Goal: Check status: Check status

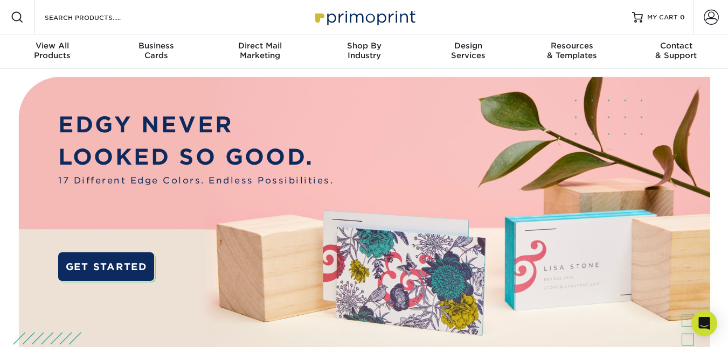
click at [716, 15] on span at bounding box center [710, 17] width 15 height 15
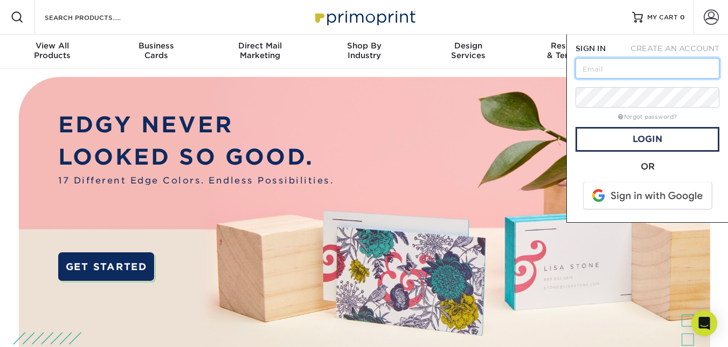
click at [668, 73] on input "text" at bounding box center [647, 68] width 144 height 20
type input "[PERSON_NAME][EMAIL_ADDRESS][DOMAIN_NAME]"
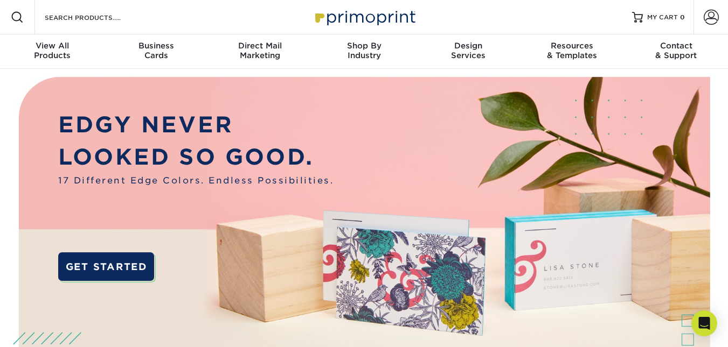
click at [706, 15] on span at bounding box center [710, 17] width 15 height 15
click at [714, 19] on span at bounding box center [710, 17] width 15 height 15
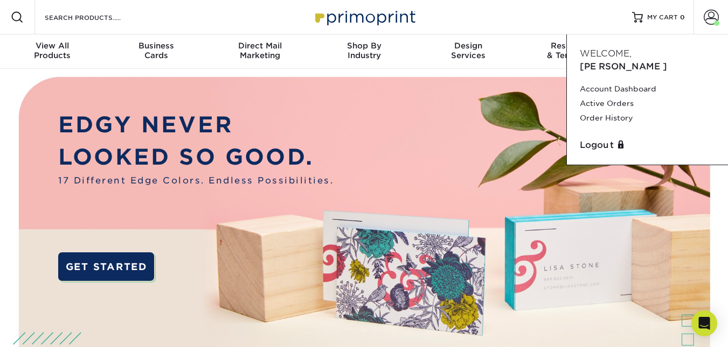
click at [622, 96] on link "Active Orders" at bounding box center [647, 103] width 135 height 15
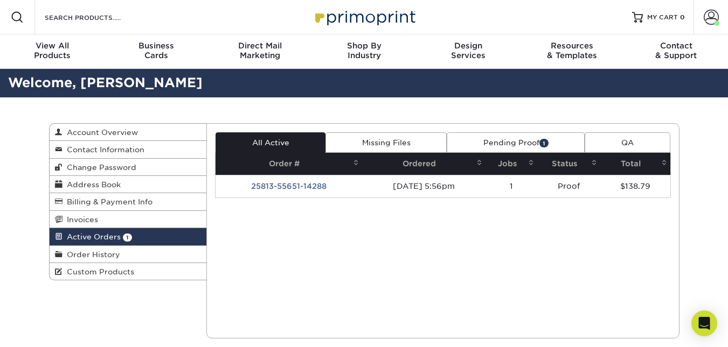
click at [310, 186] on td "25813-55651-14288" at bounding box center [288, 186] width 146 height 23
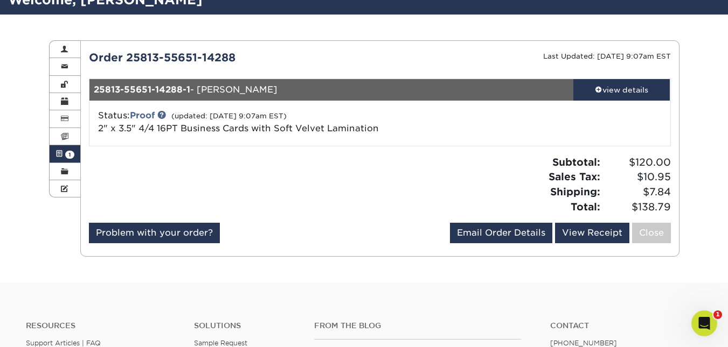
scroll to position [90, 0]
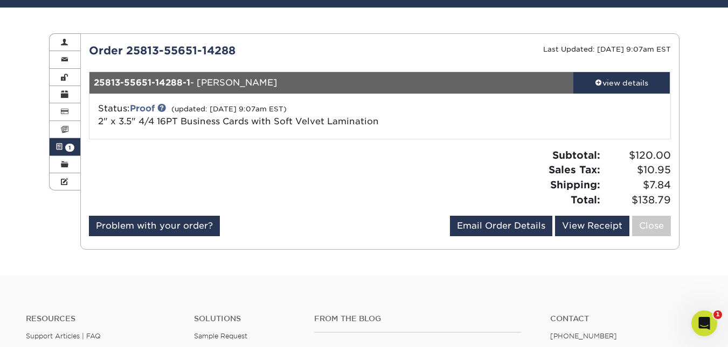
click at [138, 107] on link "Proof" at bounding box center [142, 108] width 25 height 10
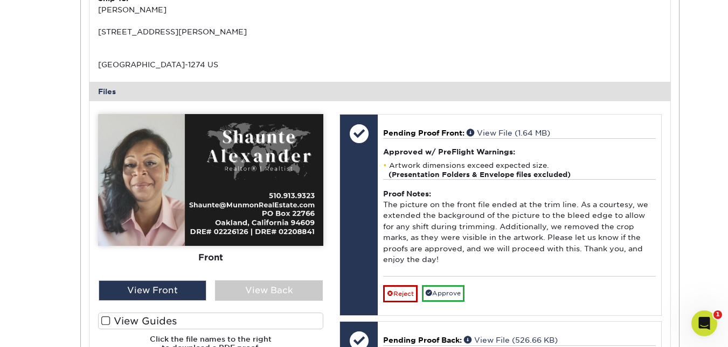
scroll to position [449, 0]
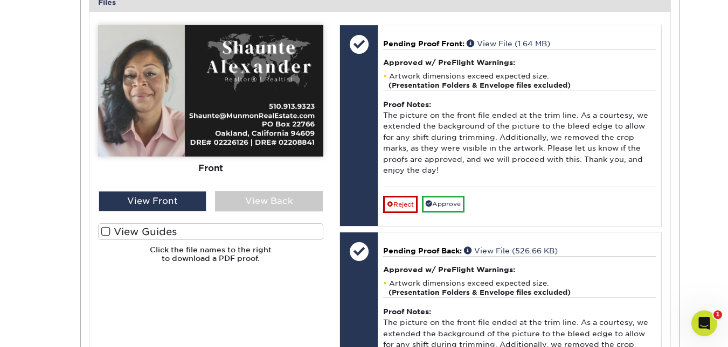
click at [107, 232] on span at bounding box center [105, 232] width 9 height 10
click at [0, 0] on input "View Guides" at bounding box center [0, 0] width 0 height 0
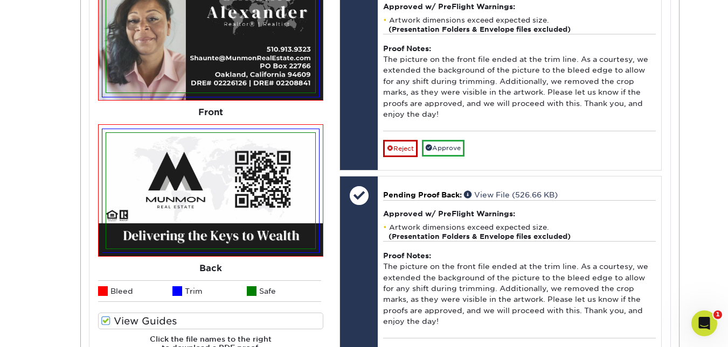
scroll to position [539, 0]
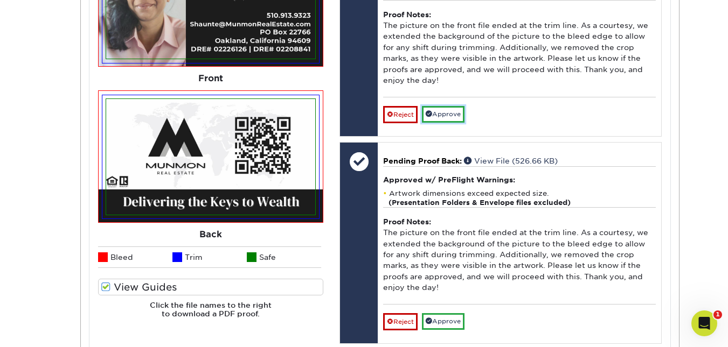
click at [443, 114] on link "Approve" at bounding box center [443, 114] width 43 height 17
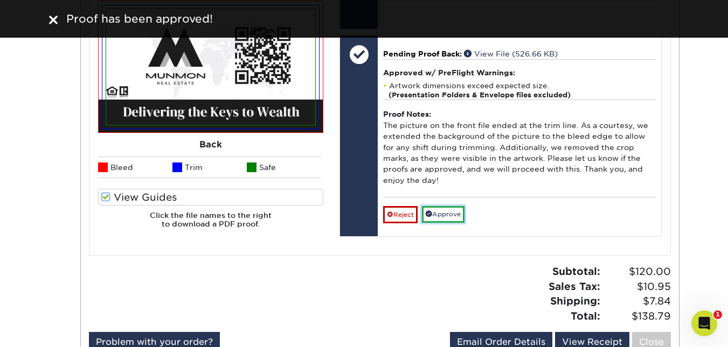
click at [453, 211] on link "Approve" at bounding box center [443, 214] width 43 height 17
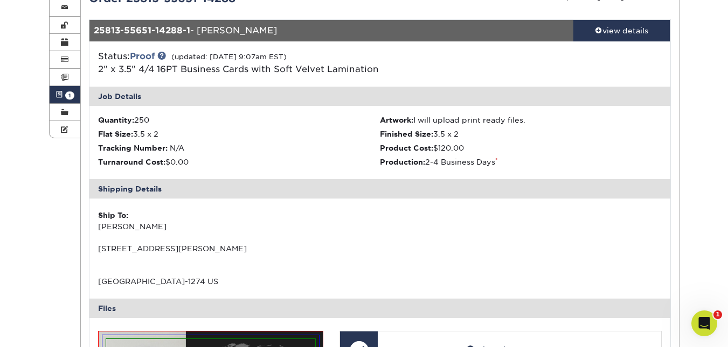
scroll to position [0, 0]
